Goal: Task Accomplishment & Management: Use online tool/utility

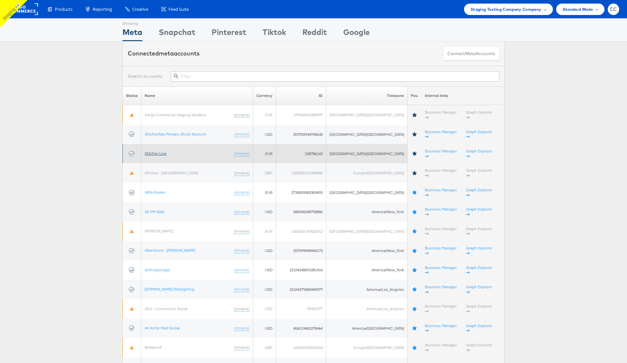
click at [160, 151] on link "Stitcher Live" at bounding box center [156, 153] width 22 height 5
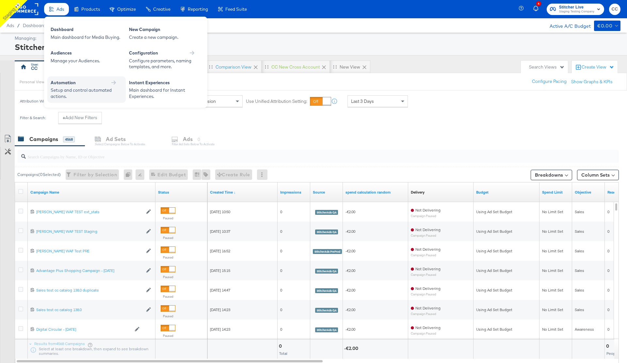
click at [101, 82] on div "Automation" at bounding box center [87, 83] width 72 height 6
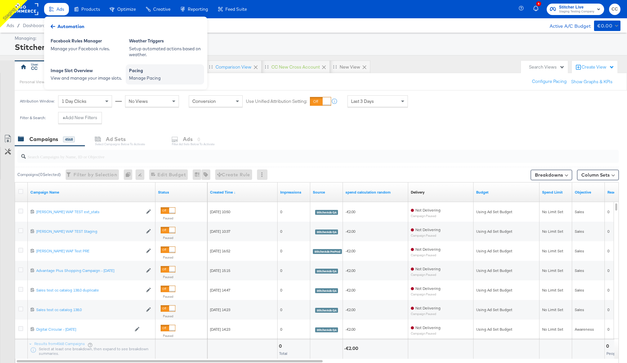
click at [153, 76] on div "Manage Pacing" at bounding box center [165, 78] width 72 height 6
